Goal: Complete application form

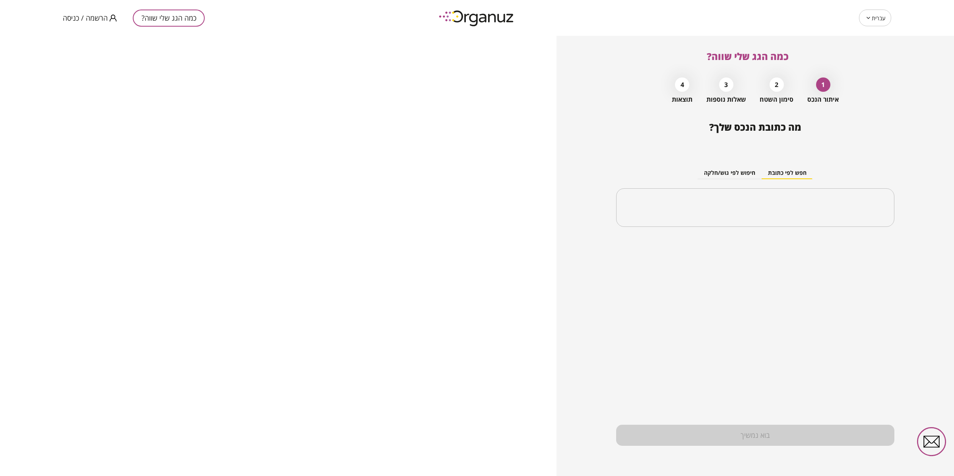
click at [738, 293] on div "מה כתובת הנכס שלך? חפש לפי כתובת חיפוש לפי גוש/חלקה ​ בוא נמשיך" at bounding box center [755, 299] width 278 height 355
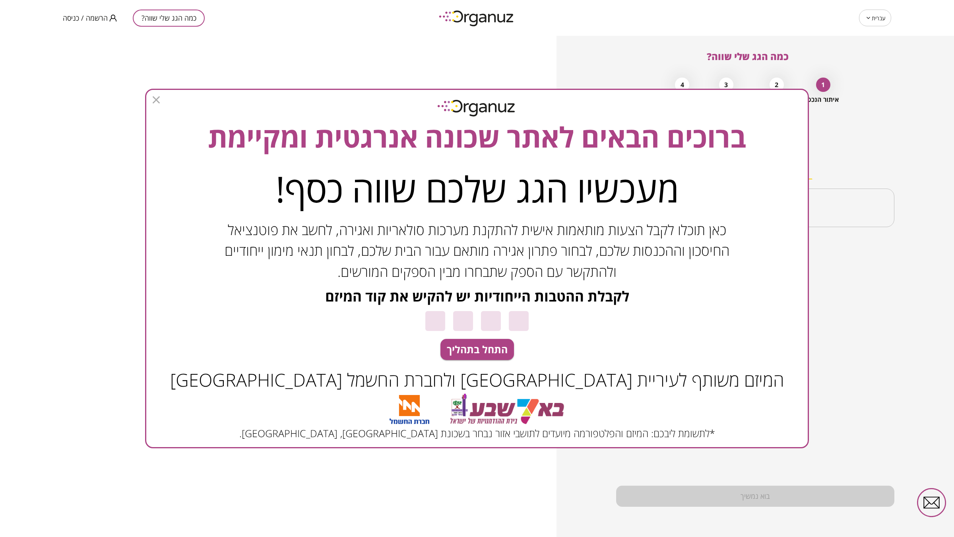
click at [430, 321] on input at bounding box center [436, 321] width 20 height 20
type input "*"
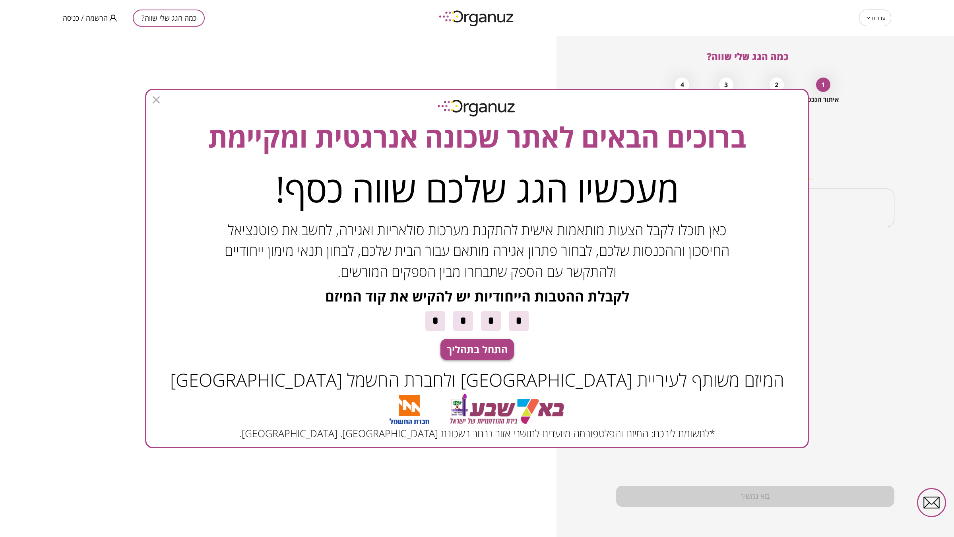
click at [463, 351] on span "התחל בתהליך" at bounding box center [477, 349] width 61 height 15
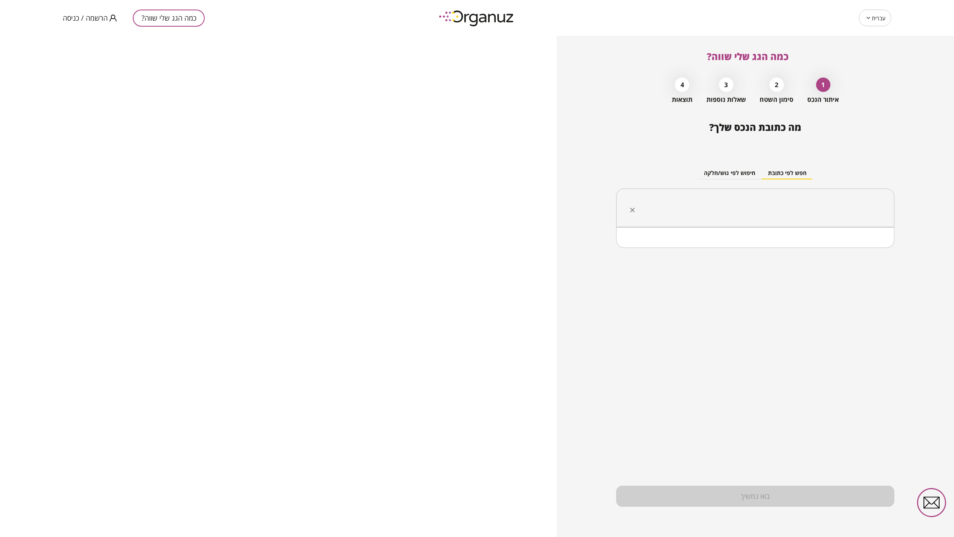
click at [762, 206] on input "text" at bounding box center [758, 208] width 253 height 20
click at [844, 251] on li "המרד 10 [GEOGRAPHIC_DATA]" at bounding box center [756, 248] width 258 height 14
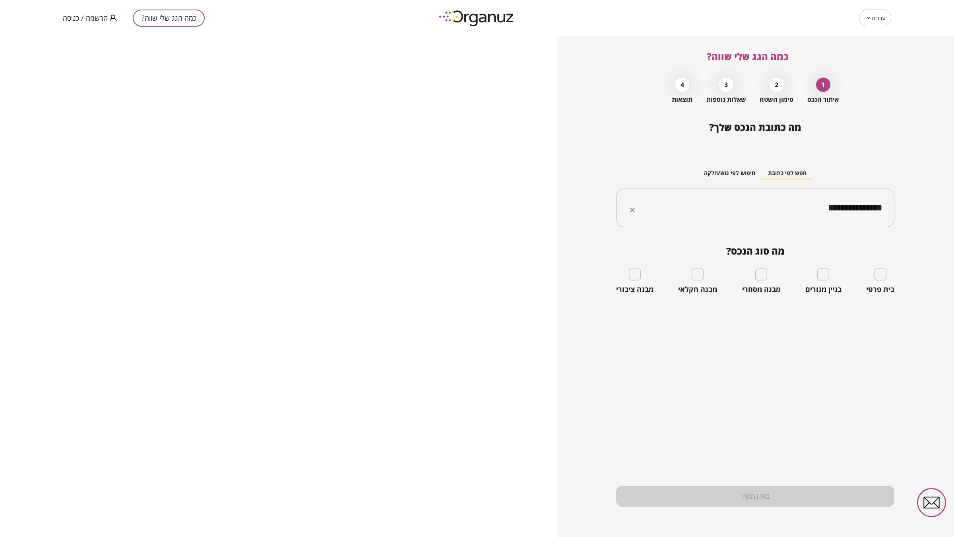
type input "**********"
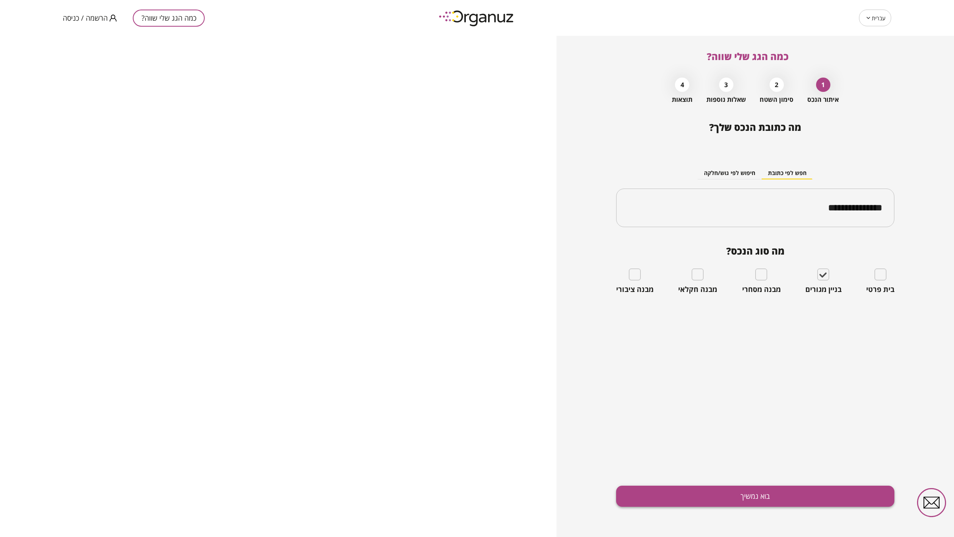
click at [770, 491] on button "בוא נמשיך" at bounding box center [755, 496] width 278 height 21
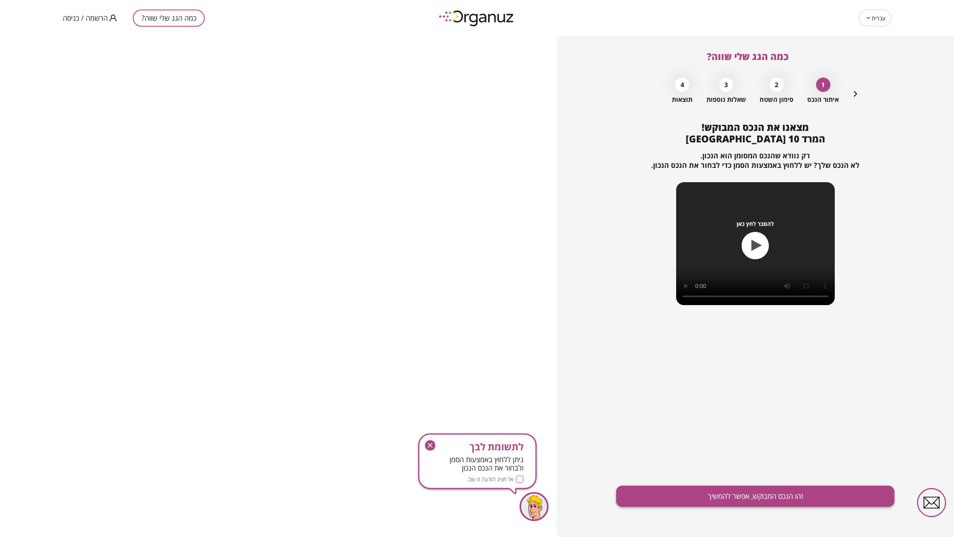
click at [768, 494] on button "זהו הנכס המבוקש, אפשר להמשיך" at bounding box center [755, 496] width 278 height 21
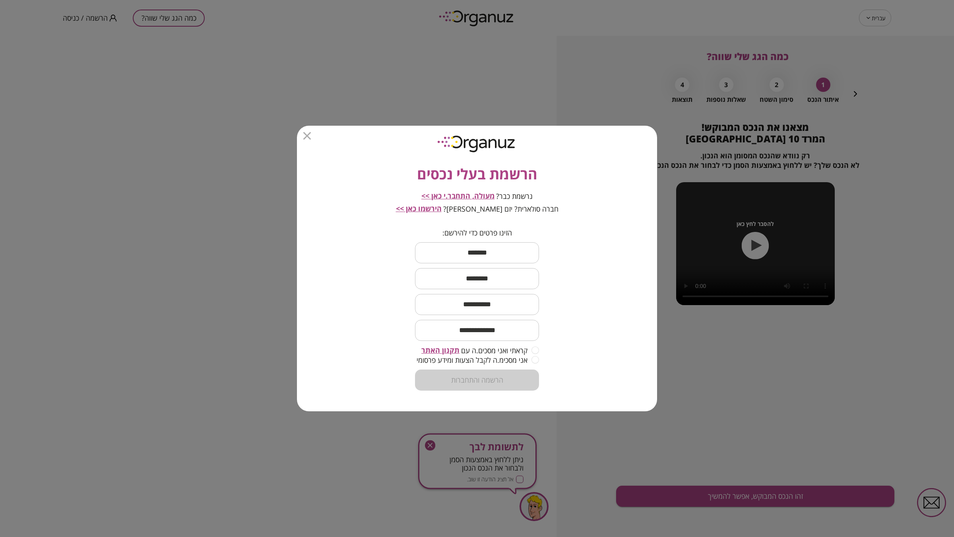
click at [489, 194] on span "מעולה, התחבר.י כאן >>" at bounding box center [458, 196] width 73 height 10
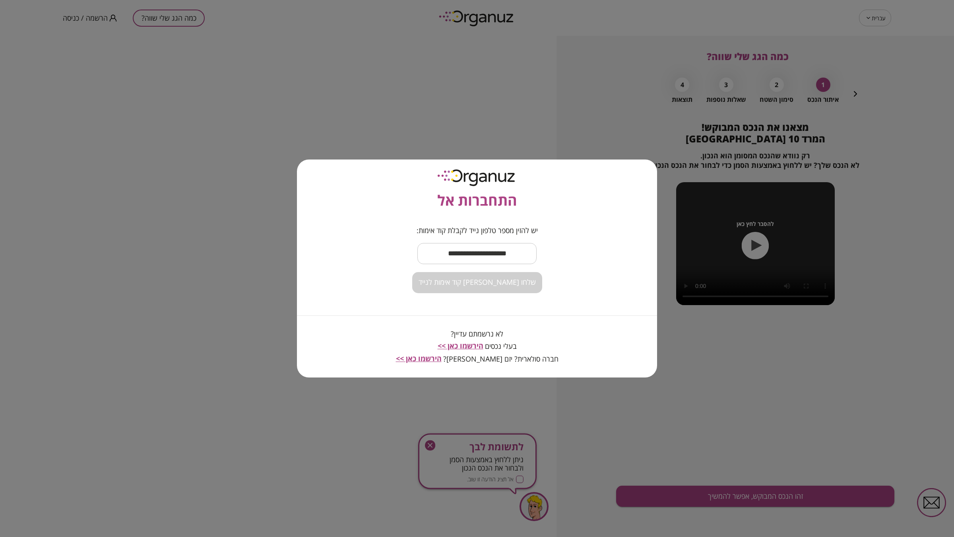
click at [496, 253] on input "text" at bounding box center [477, 253] width 119 height 23
type input "**********"
click at [504, 278] on span "שלחו [PERSON_NAME] קוד אימות לנייד" at bounding box center [477, 282] width 117 height 9
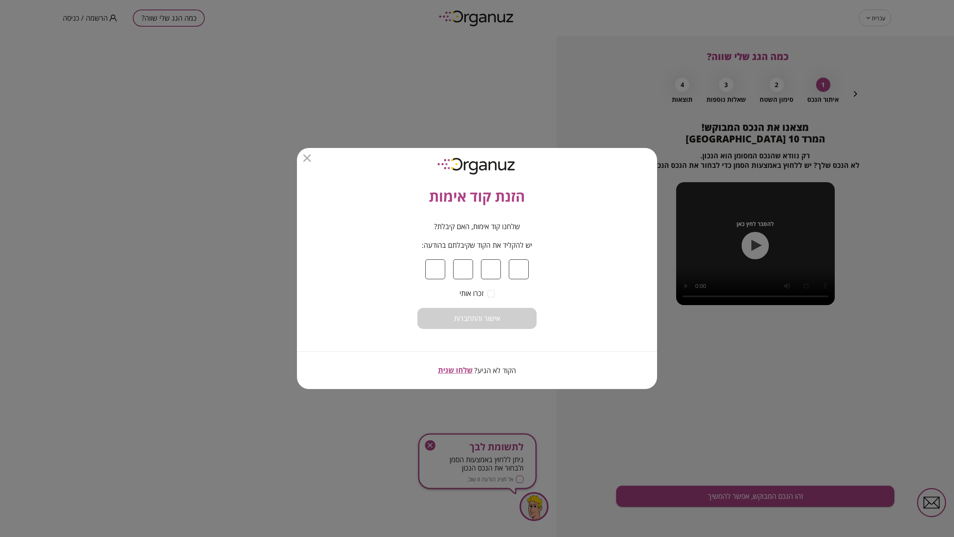
type input "*"
click at [512, 311] on button "אישור והתחברות" at bounding box center [477, 318] width 119 height 21
